Goal: Task Accomplishment & Management: Manage account settings

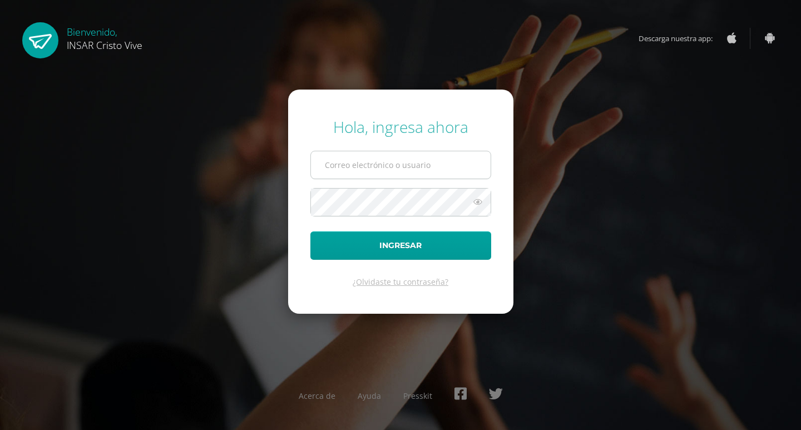
click at [430, 174] on input "text" at bounding box center [401, 164] width 180 height 27
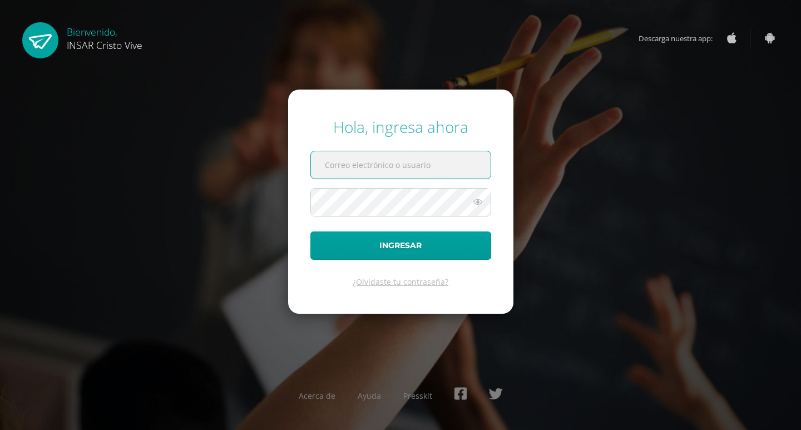
click at [288, 146] on form "Hola, ingresa ahora Ingresar ¿Olvidaste tu contraseña?" at bounding box center [400, 202] width 225 height 224
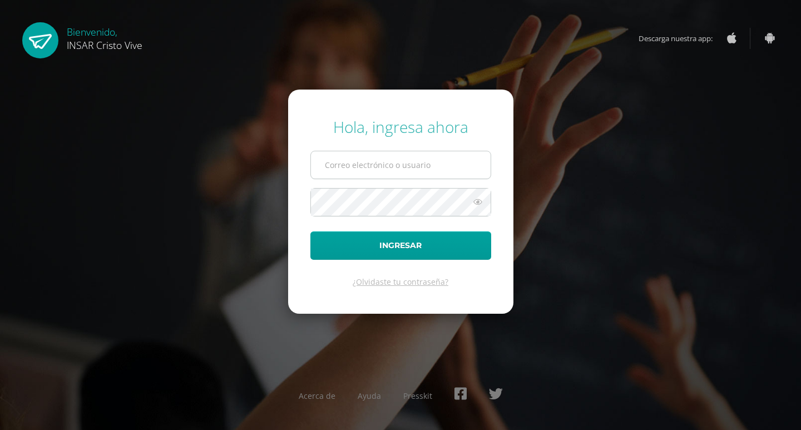
click at [354, 161] on input "text" at bounding box center [401, 164] width 180 height 27
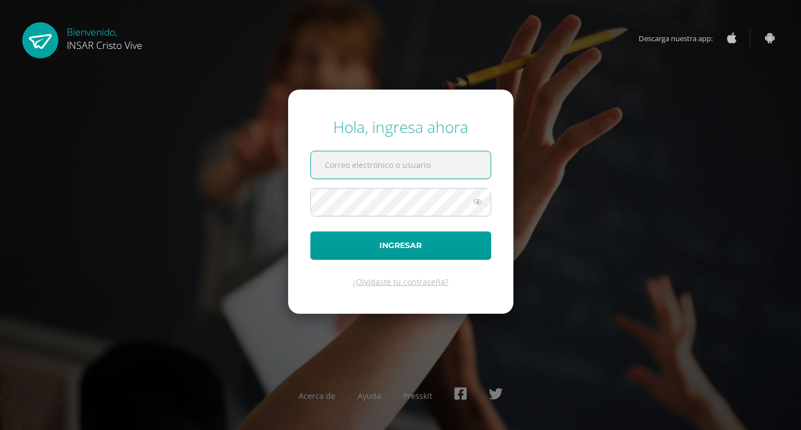
type input "[EMAIL_ADDRESS][DOMAIN_NAME]"
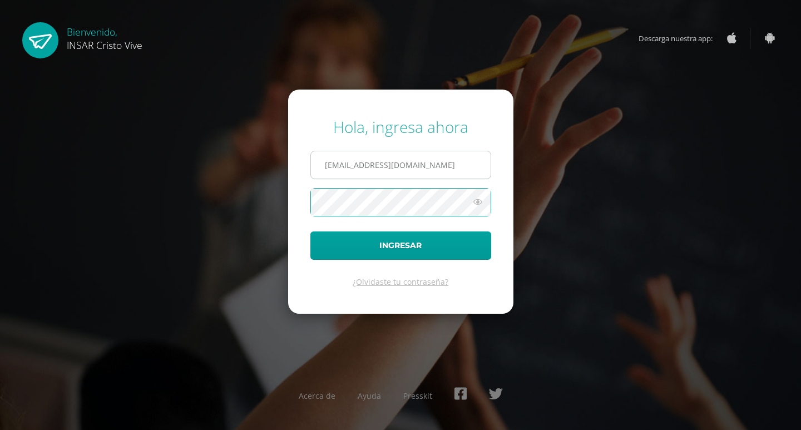
click at [311, 232] on button "Ingresar" at bounding box center [401, 246] width 181 height 28
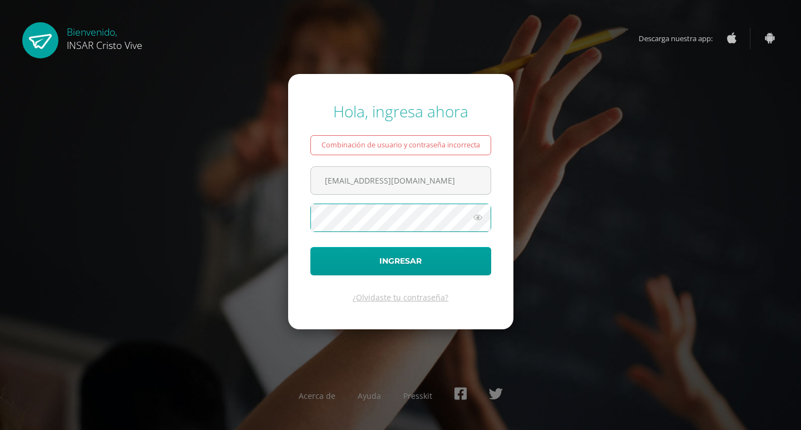
click at [311, 247] on button "Ingresar" at bounding box center [401, 261] width 181 height 28
click at [444, 176] on input "[EMAIL_ADDRESS][DOMAIN_NAME]" at bounding box center [401, 180] width 180 height 27
click at [311, 247] on button "Ingresar" at bounding box center [401, 261] width 181 height 28
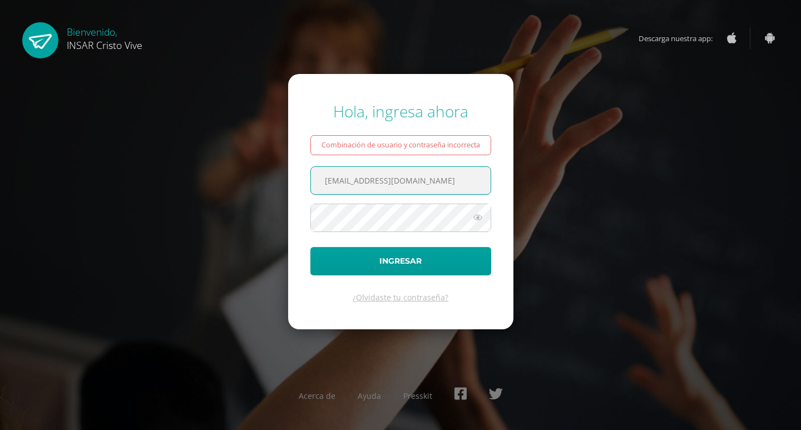
click at [447, 176] on input "[EMAIL_ADDRESS][DOMAIN_NAME]" at bounding box center [401, 180] width 180 height 27
click at [473, 183] on input "[EMAIL_ADDRESS][DOMAIN_NAME]" at bounding box center [401, 180] width 180 height 27
type input "NEFTALICORTEZ@INSARYCRISTOVIVE.EDOO.G"
